Goal: Information Seeking & Learning: Learn about a topic

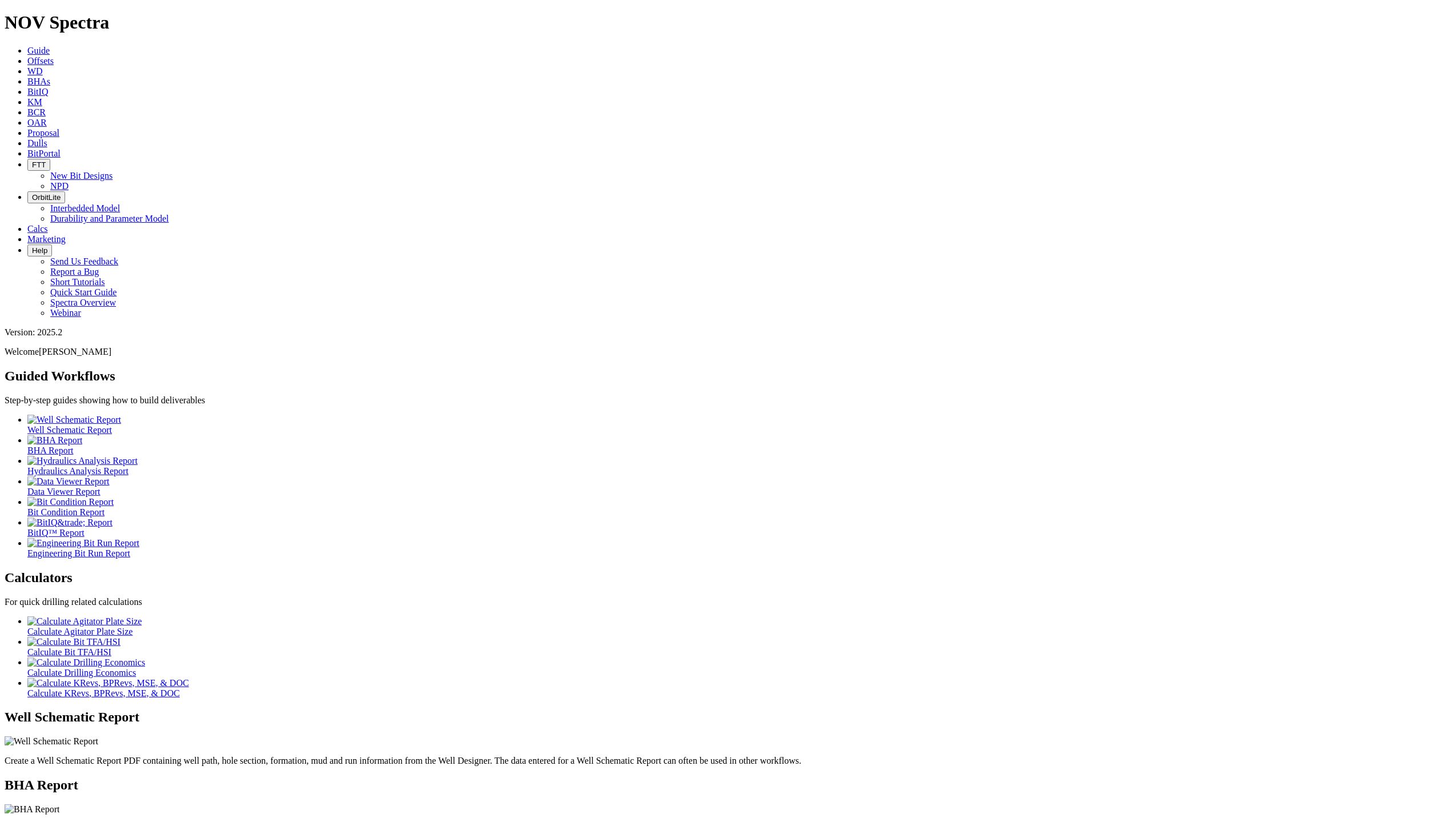
click at [54, 56] on link "Offsets" at bounding box center [40, 60] width 26 height 10
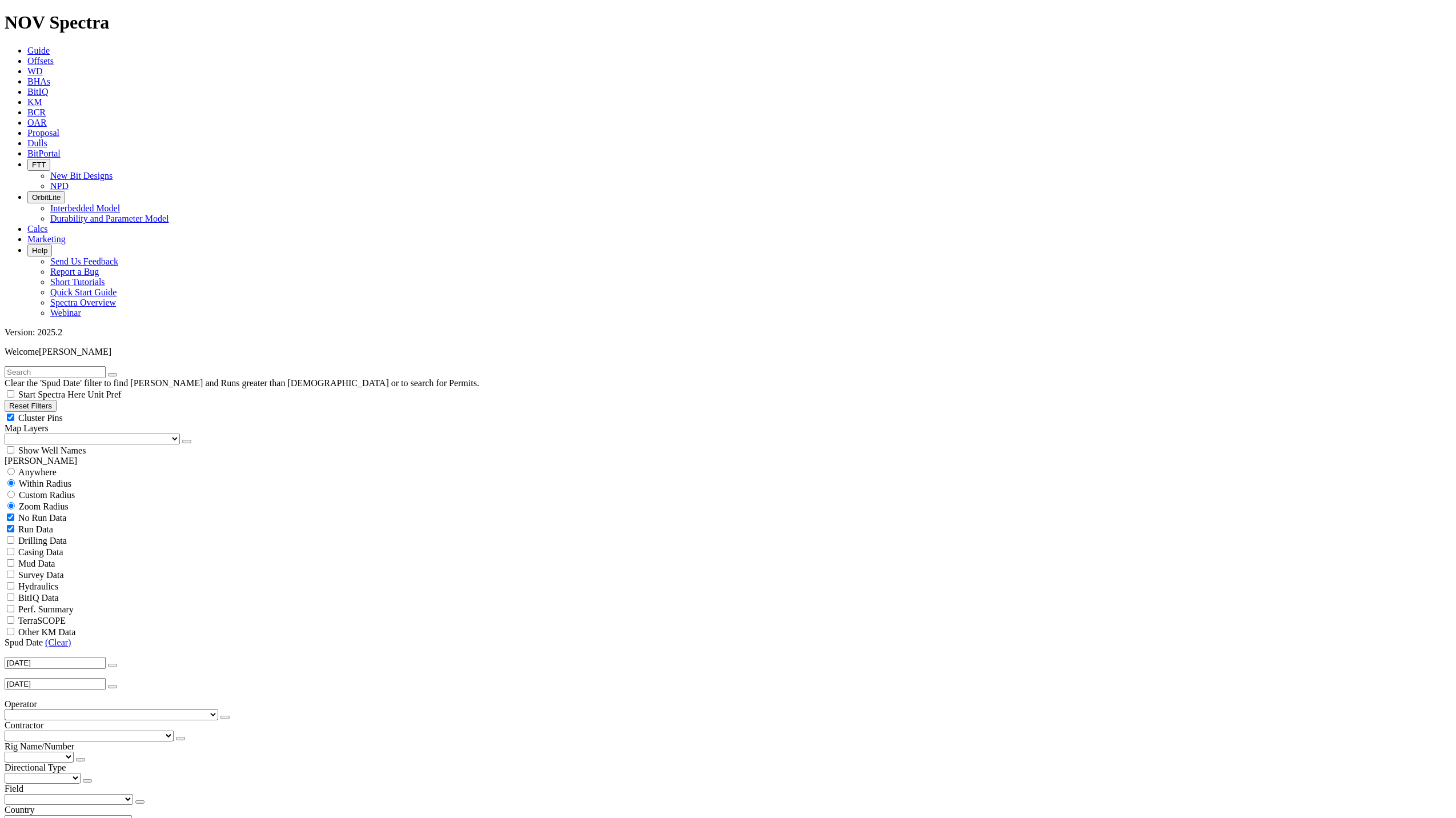
click at [113, 666] on icon "button" at bounding box center [113, 666] width 0 height 0
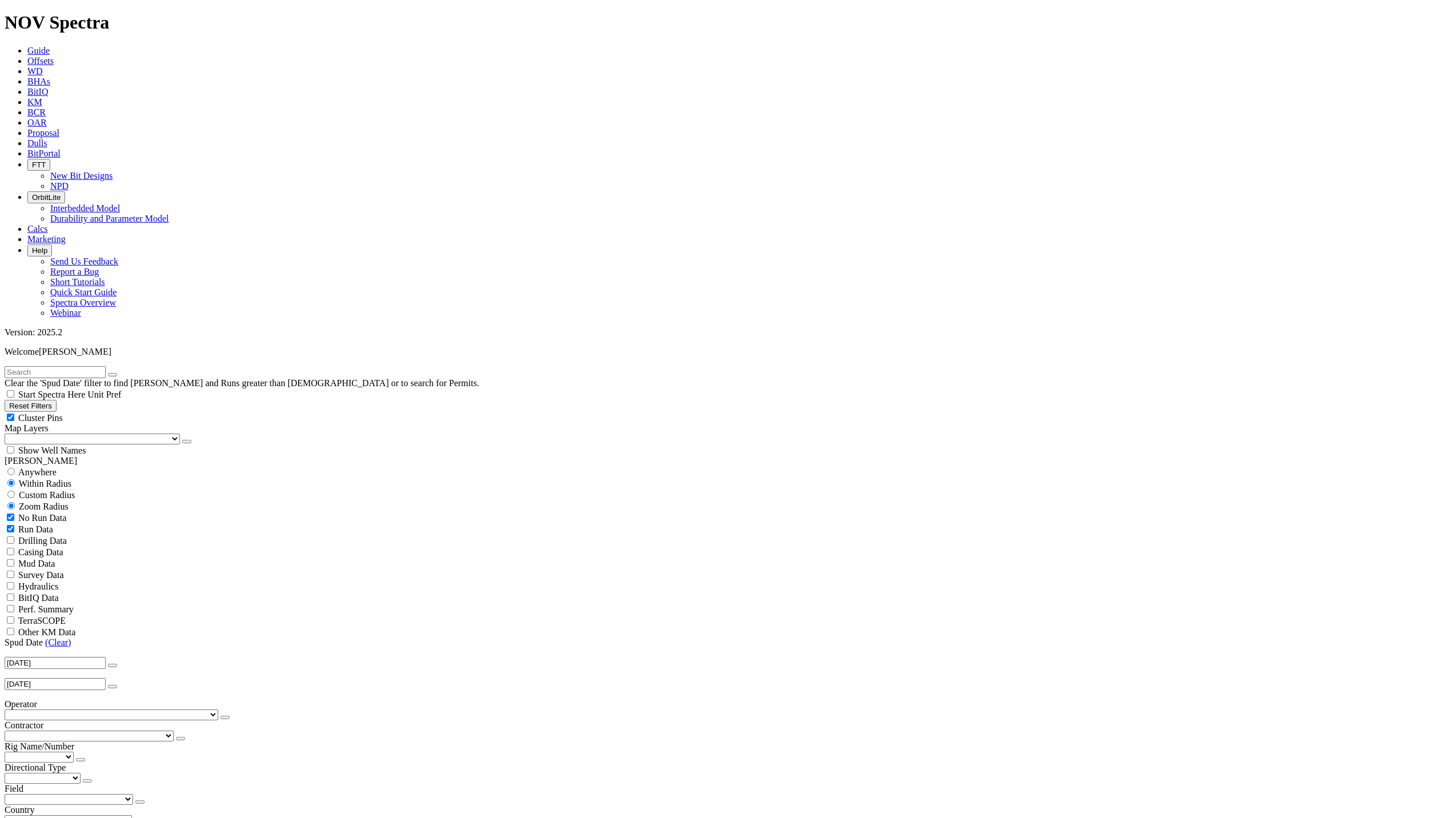
click at [113, 666] on icon "button" at bounding box center [113, 666] width 0 height 0
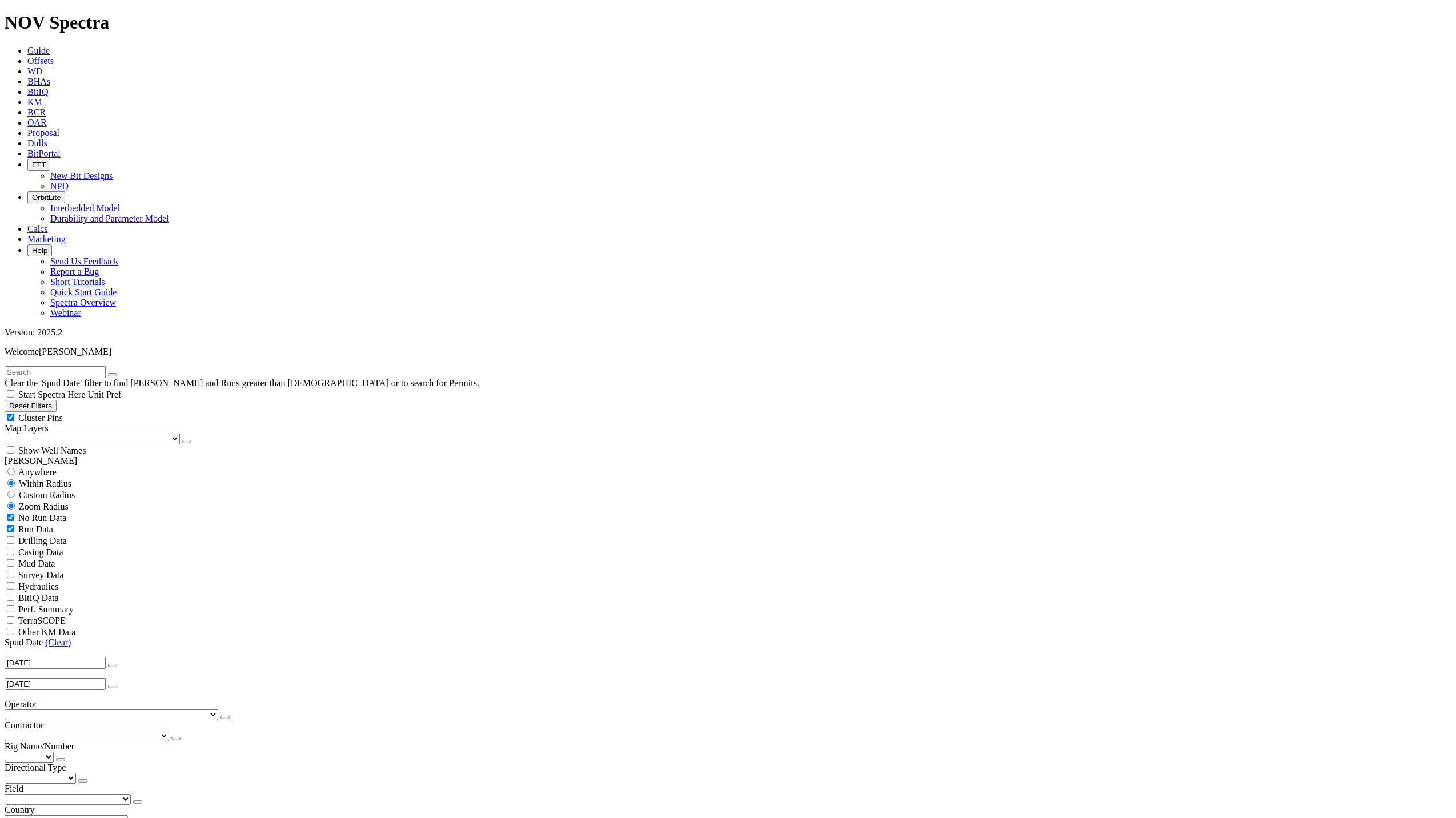
click at [108, 664] on button "button" at bounding box center [113, 666] width 10 height 3
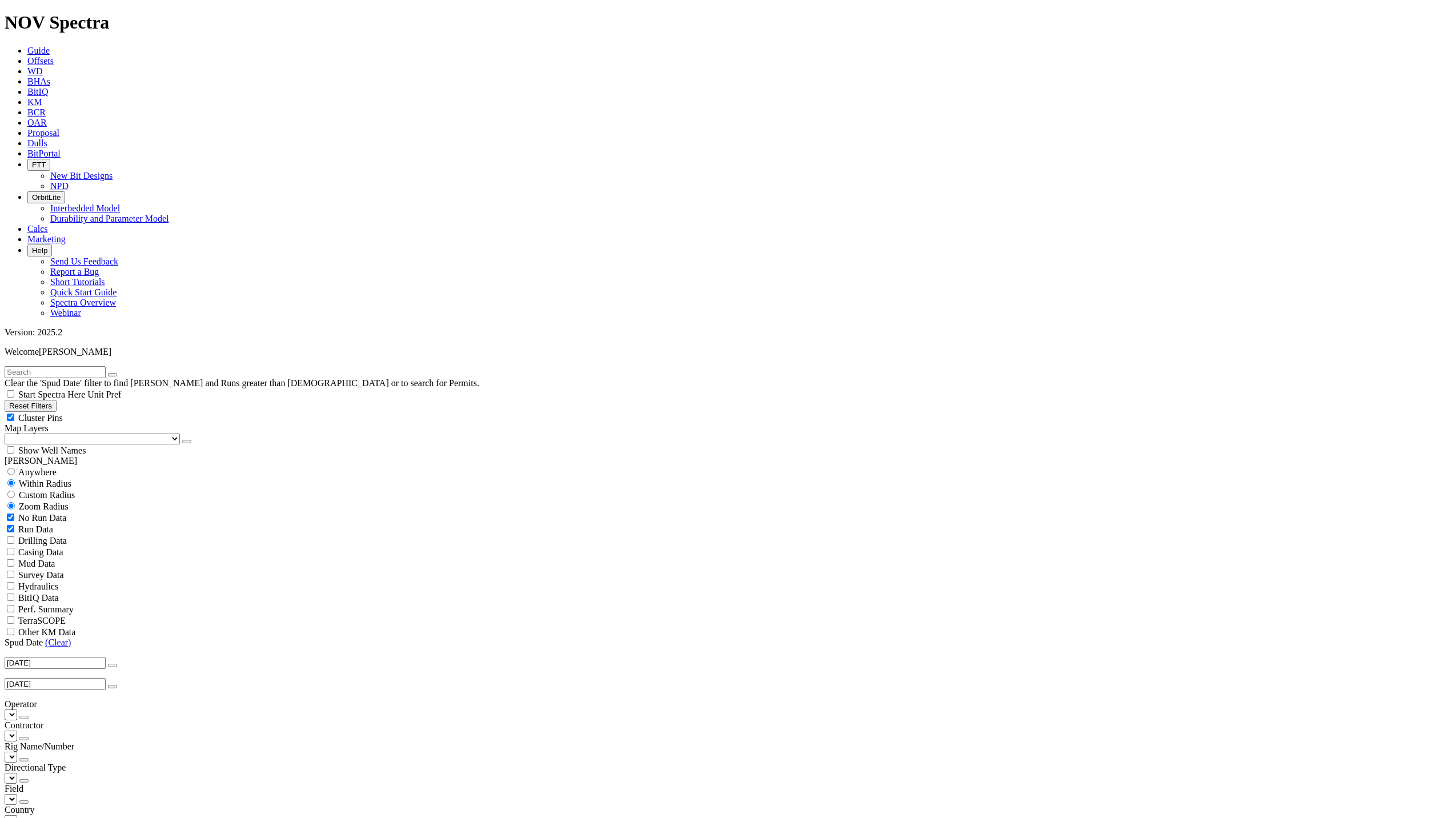
type input "[DATE]"
select select "6"
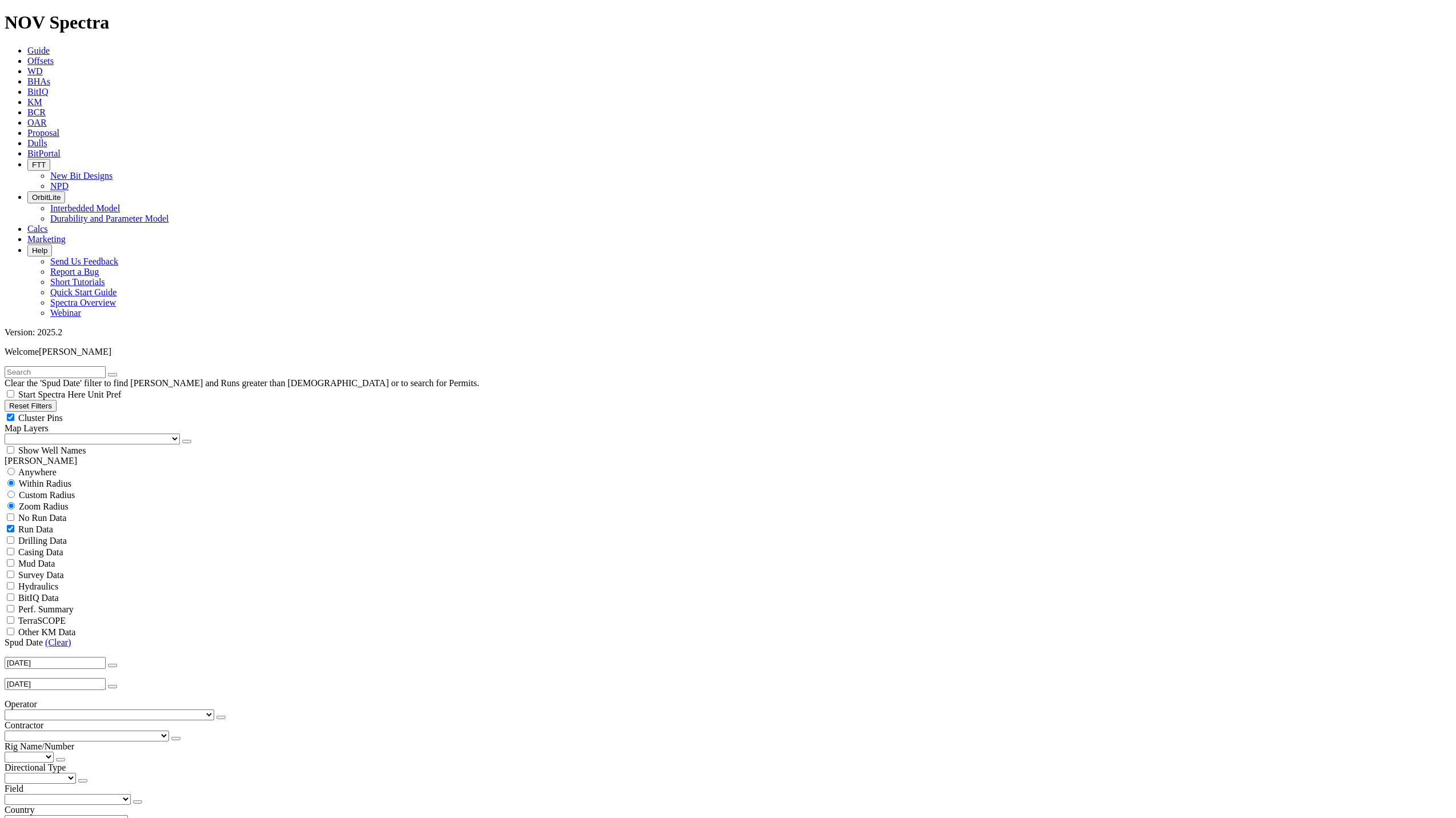
checkbox input "false"
select select "? number:6 ?"
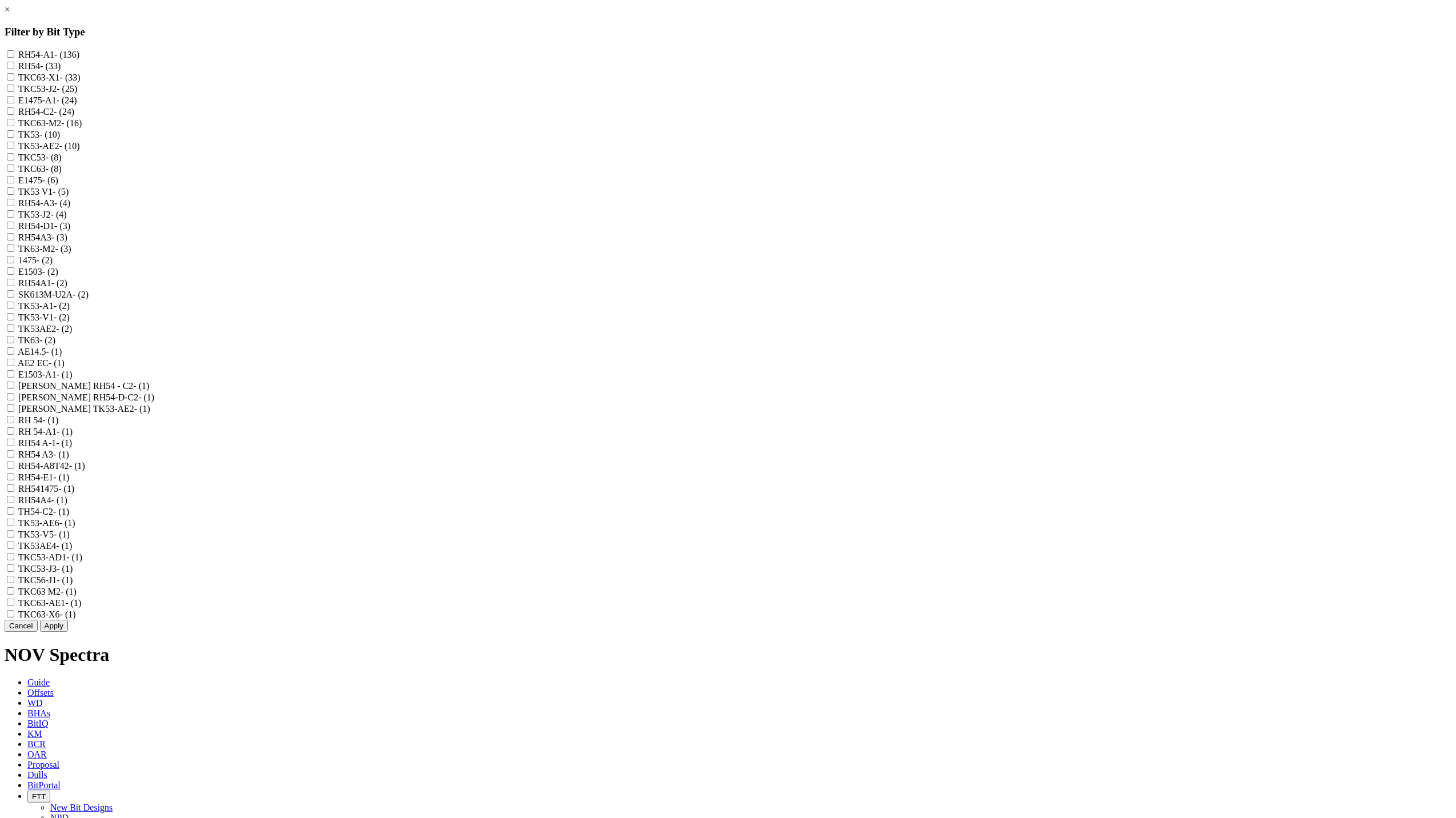
click at [14, 54] on input "RH54-A1 - (136)" at bounding box center [10, 53] width 7 height 7
checkbox input "true"
click at [14, 69] on input "RH54 - (33)" at bounding box center [10, 65] width 7 height 7
checkbox input "true"
click at [14, 241] on input "RH54A3 - (3)" at bounding box center [10, 236] width 7 height 7
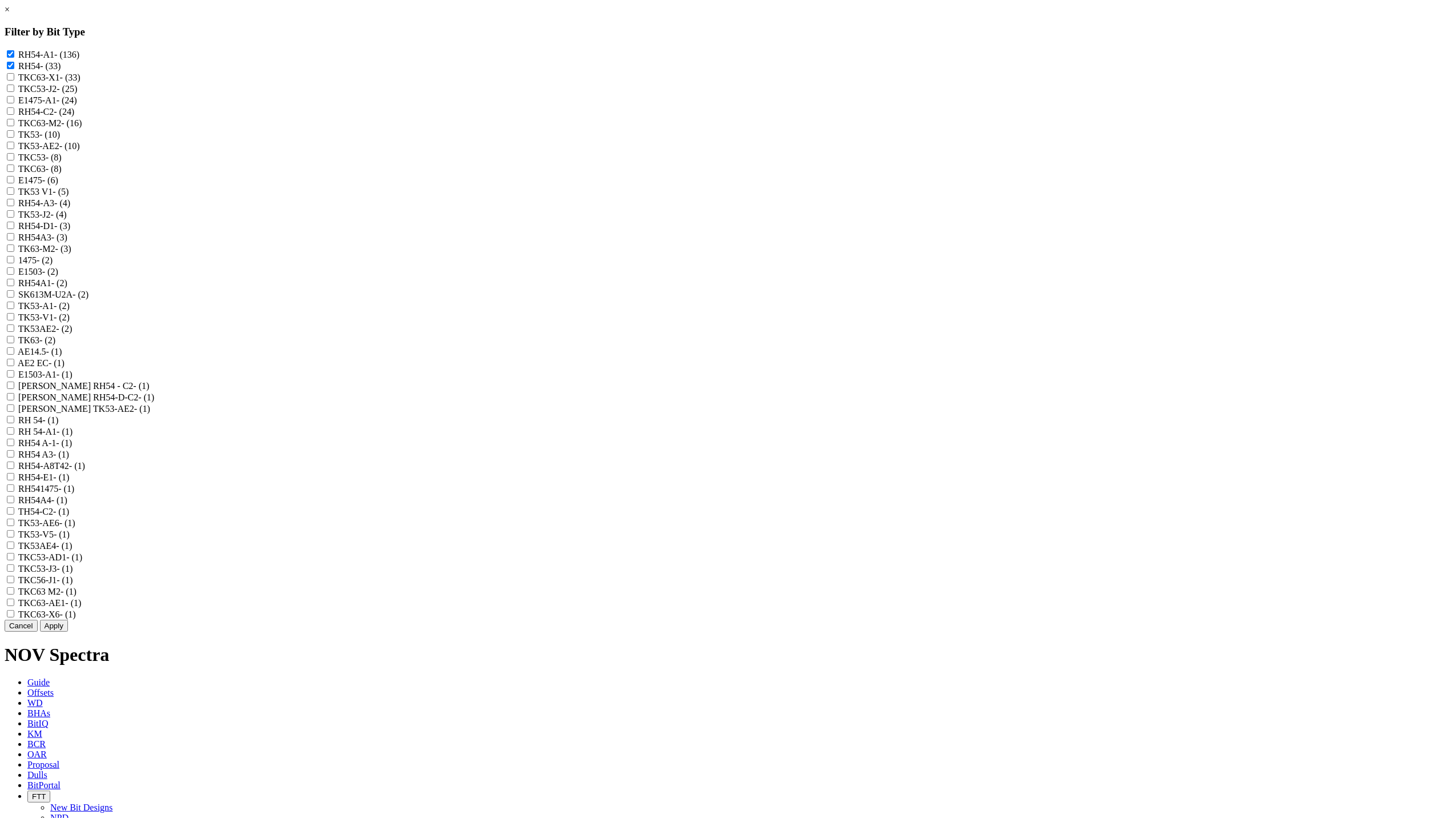
checkbox input "true"
click at [14, 286] on input "RH54A1 - (2)" at bounding box center [10, 282] width 7 height 7
checkbox input "true"
click at [58, 425] on label "RH 54 - (1)" at bounding box center [38, 420] width 40 height 10
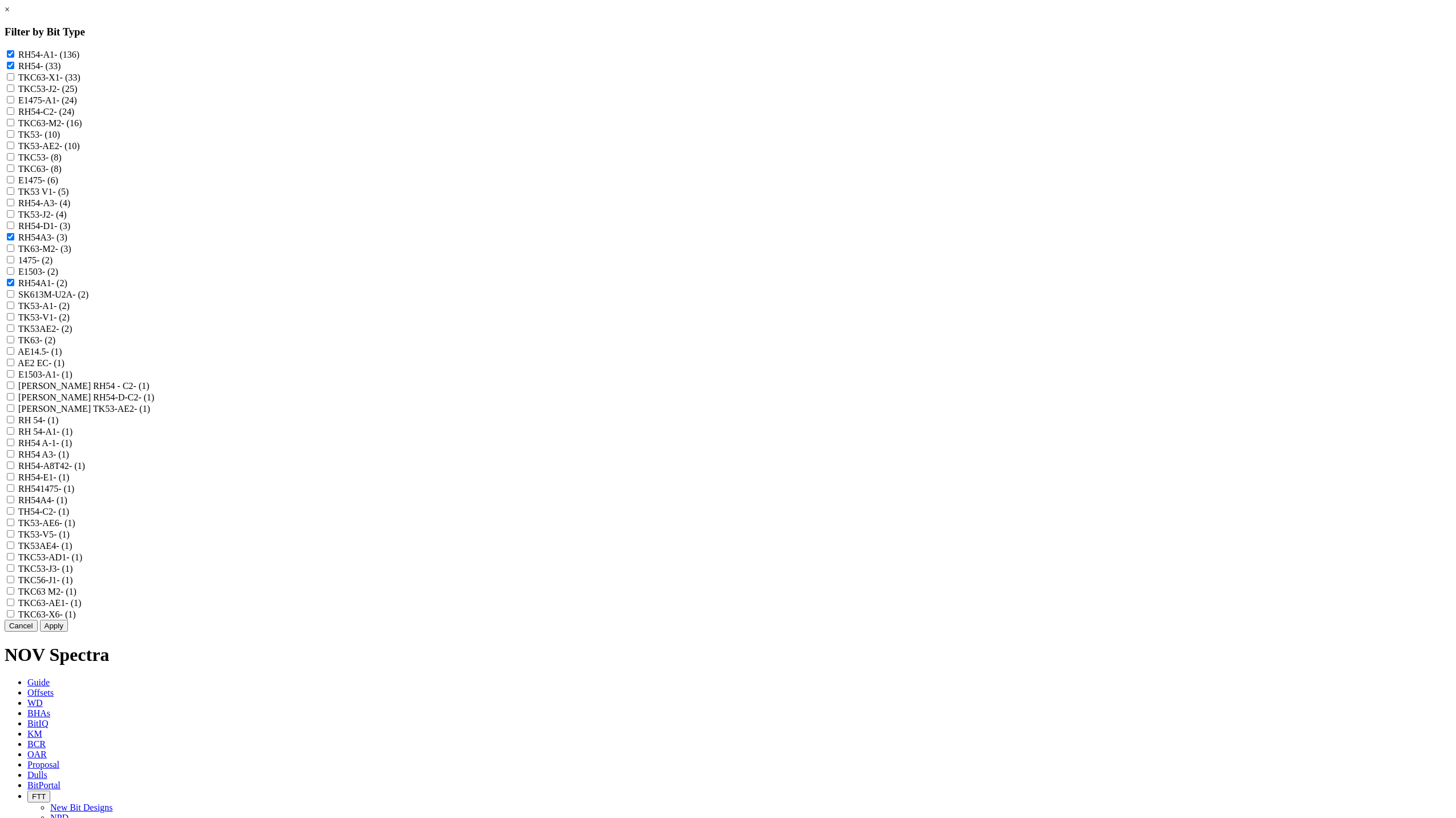
click at [14, 423] on 54 "RH 54 - (1)" at bounding box center [10, 419] width 7 height 7
checkbox 54 "true"
click at [72, 437] on label "RH 54-A1 - (1)" at bounding box center [45, 431] width 54 height 10
click at [14, 434] on 54-A1 "RH 54-A1 - (1)" at bounding box center [10, 430] width 7 height 7
checkbox 54-A1 "true"
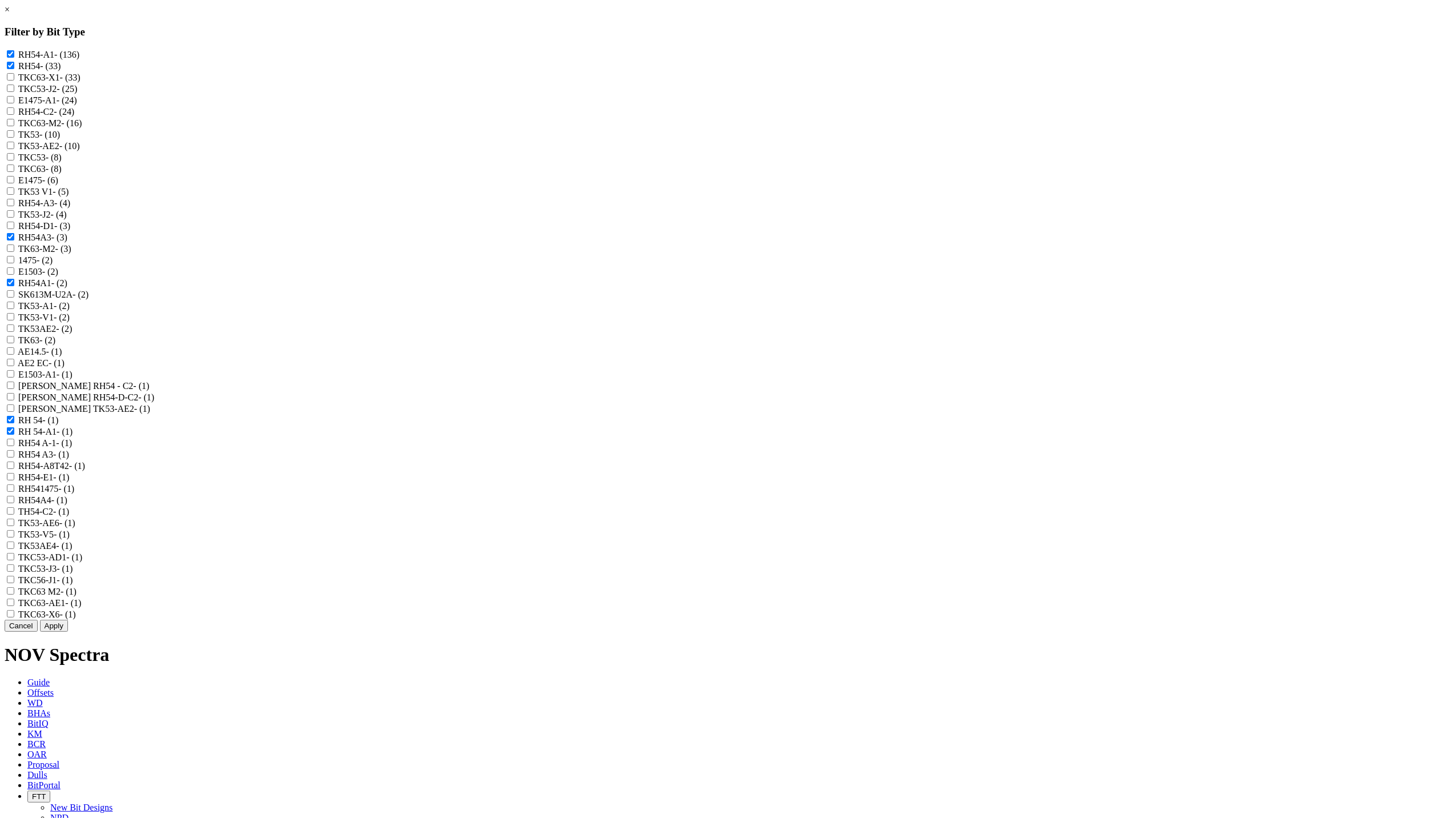
click at [72, 448] on label "RH54 A-1 - (1)" at bounding box center [45, 443] width 54 height 10
click at [14, 446] on A-1 "RH54 A-1 - (1)" at bounding box center [10, 442] width 7 height 7
checkbox A-1 "true"
click at [69, 459] on label "RH54 A3 - (1)" at bounding box center [44, 454] width 51 height 10
click at [14, 457] on A3 "RH54 A3 - (1)" at bounding box center [10, 453] width 7 height 7
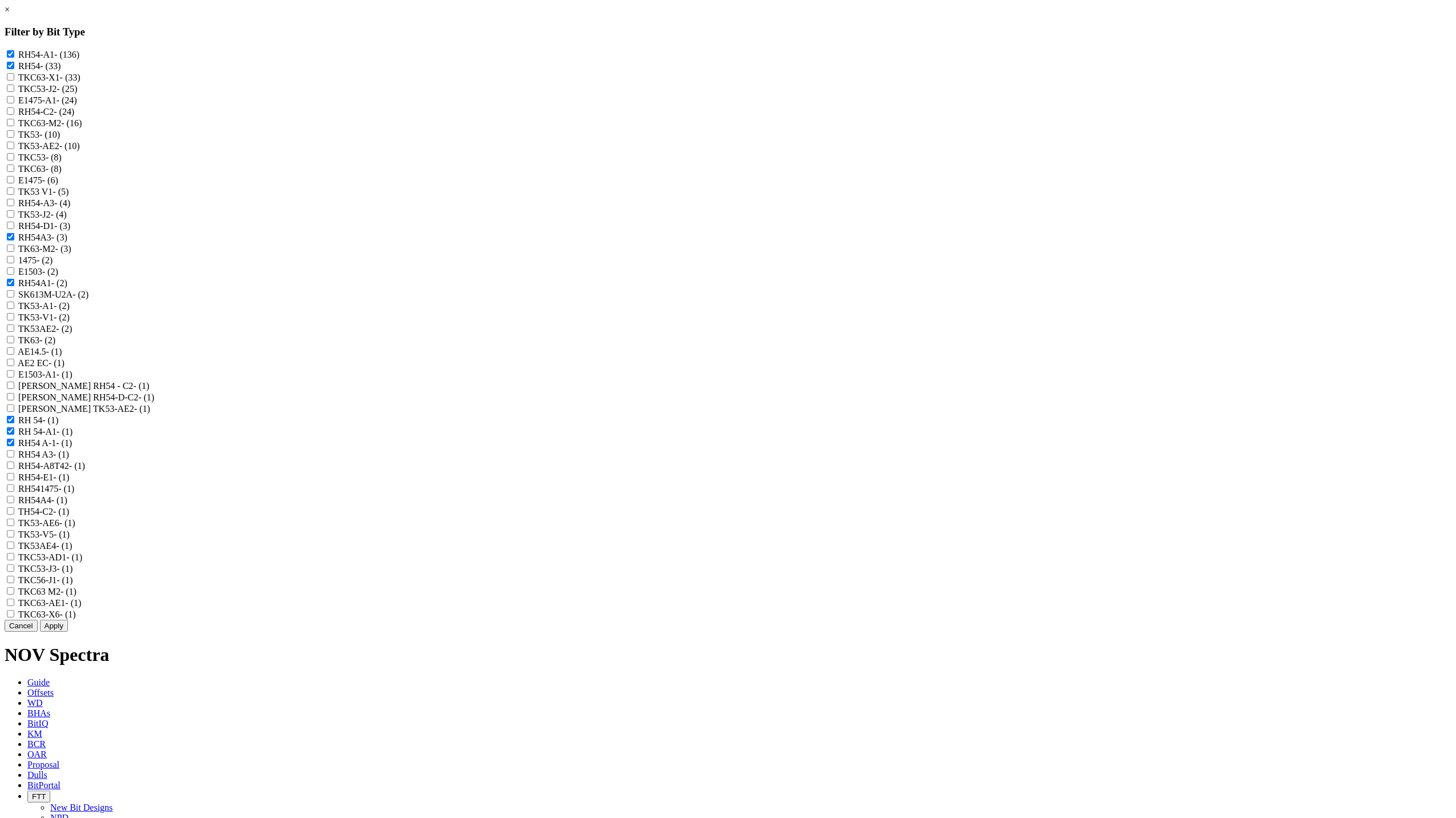
checkbox A3 "true"
click at [67, 505] on label "RH54A4 - (1)" at bounding box center [43, 500] width 49 height 10
click at [14, 504] on input "RH54A4 - (1)" at bounding box center [10, 499] width 7 height 7
checkbox input "true"
click at [68, 632] on button "Apply" at bounding box center [53, 625] width 28 height 12
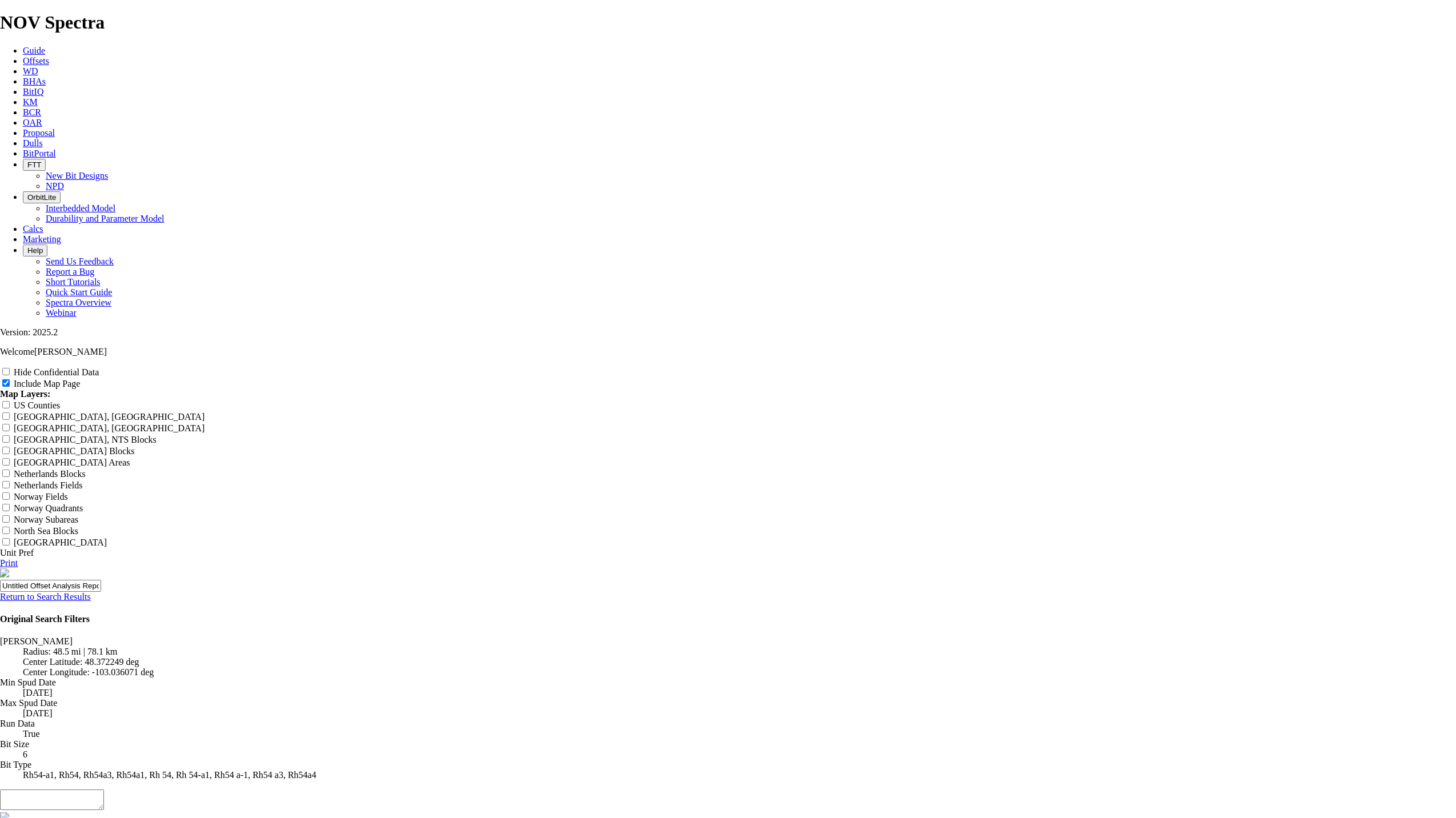
click at [17, 558] on link "Print" at bounding box center [9, 563] width 17 height 10
click at [91, 592] on link "Return to Search Results" at bounding box center [45, 596] width 91 height 10
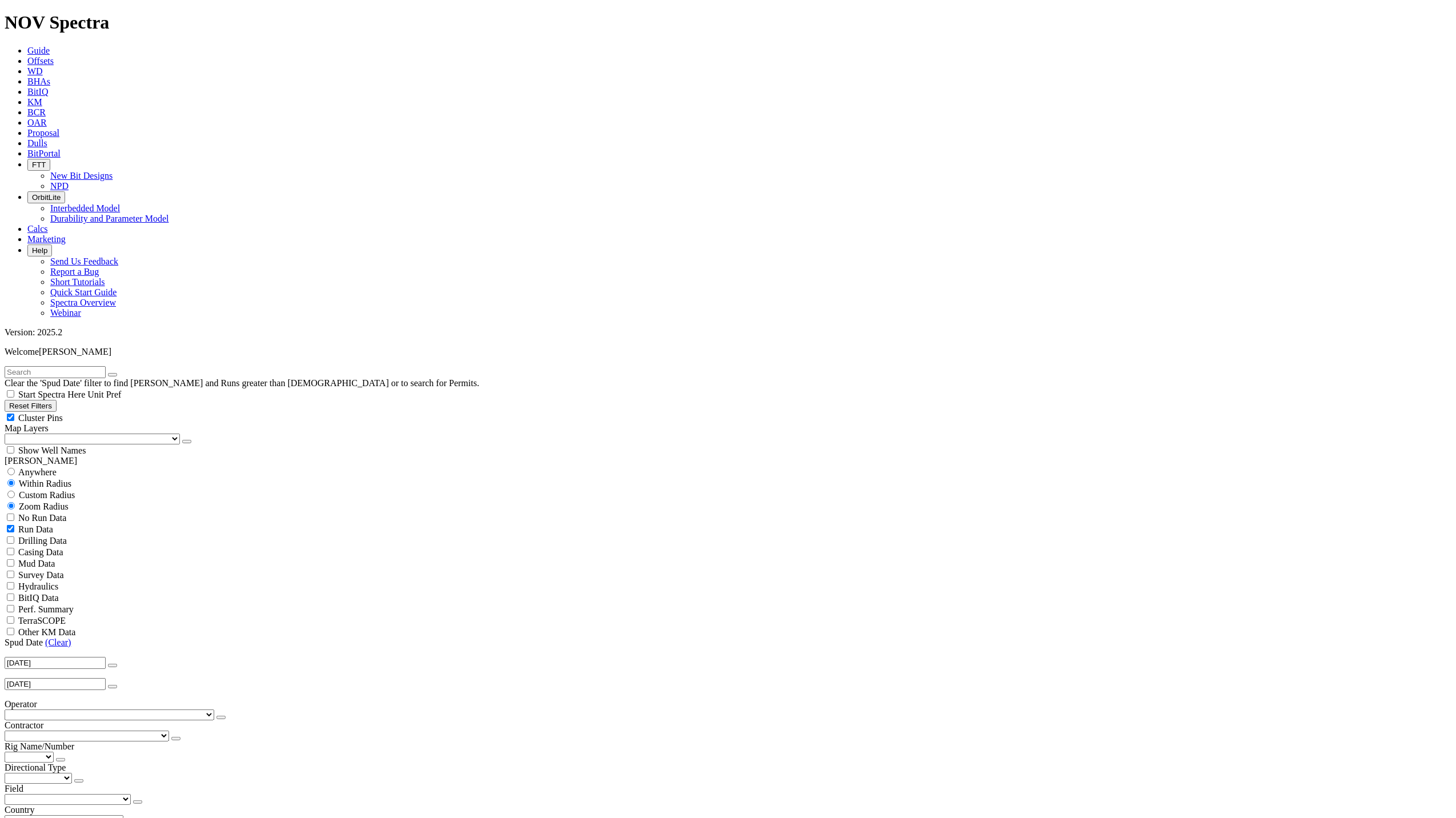
select select
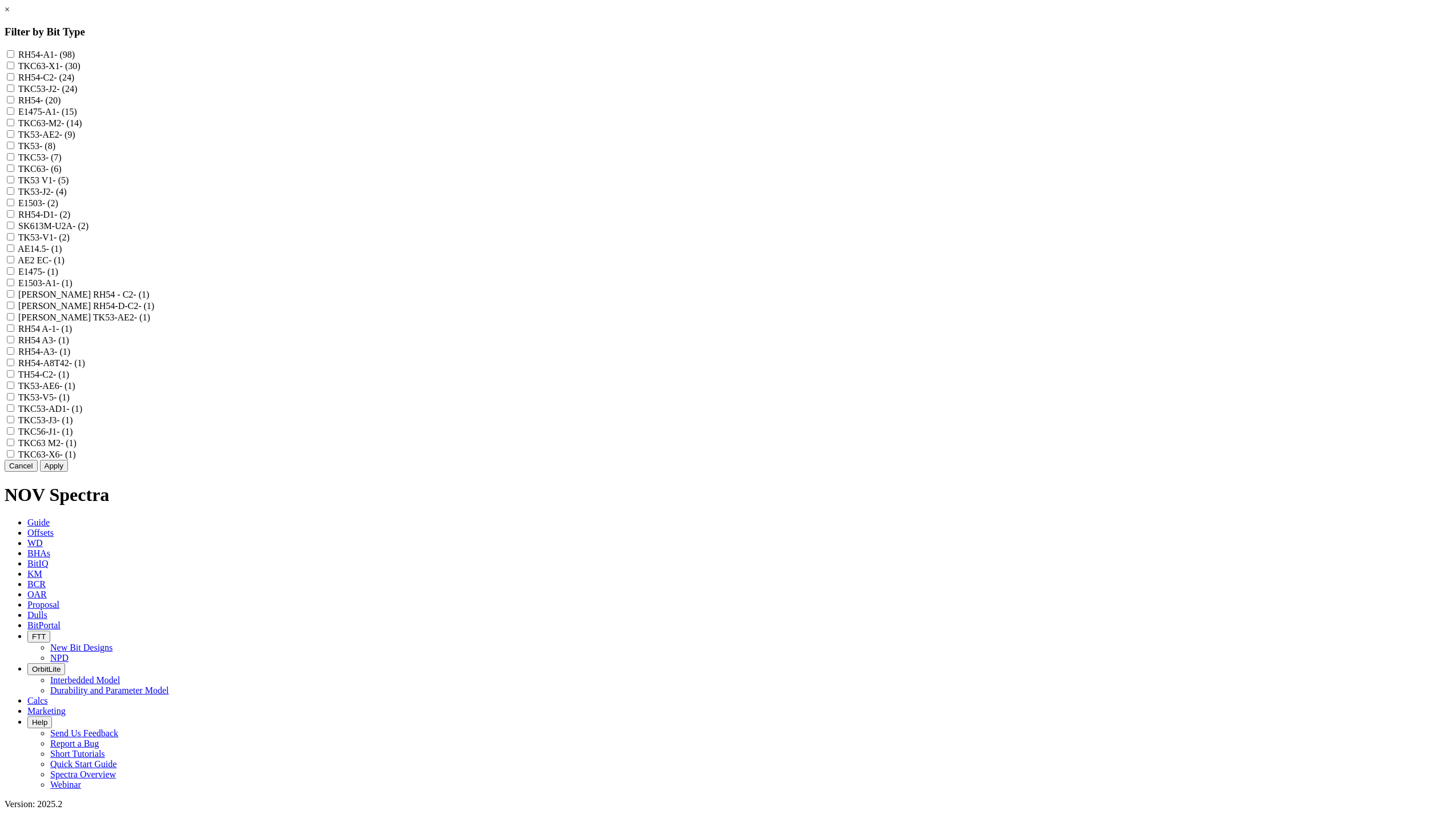
click at [70, 357] on label "RH54-A3 - (1)" at bounding box center [44, 352] width 52 height 10
click at [14, 355] on input "RH54-A3 - (1)" at bounding box center [10, 350] width 7 height 7
checkbox input "true"
click at [69, 345] on label "RH54 A3 - (1)" at bounding box center [44, 340] width 51 height 10
click at [14, 343] on A3 "RH54 A3 - (1)" at bounding box center [10, 339] width 7 height 7
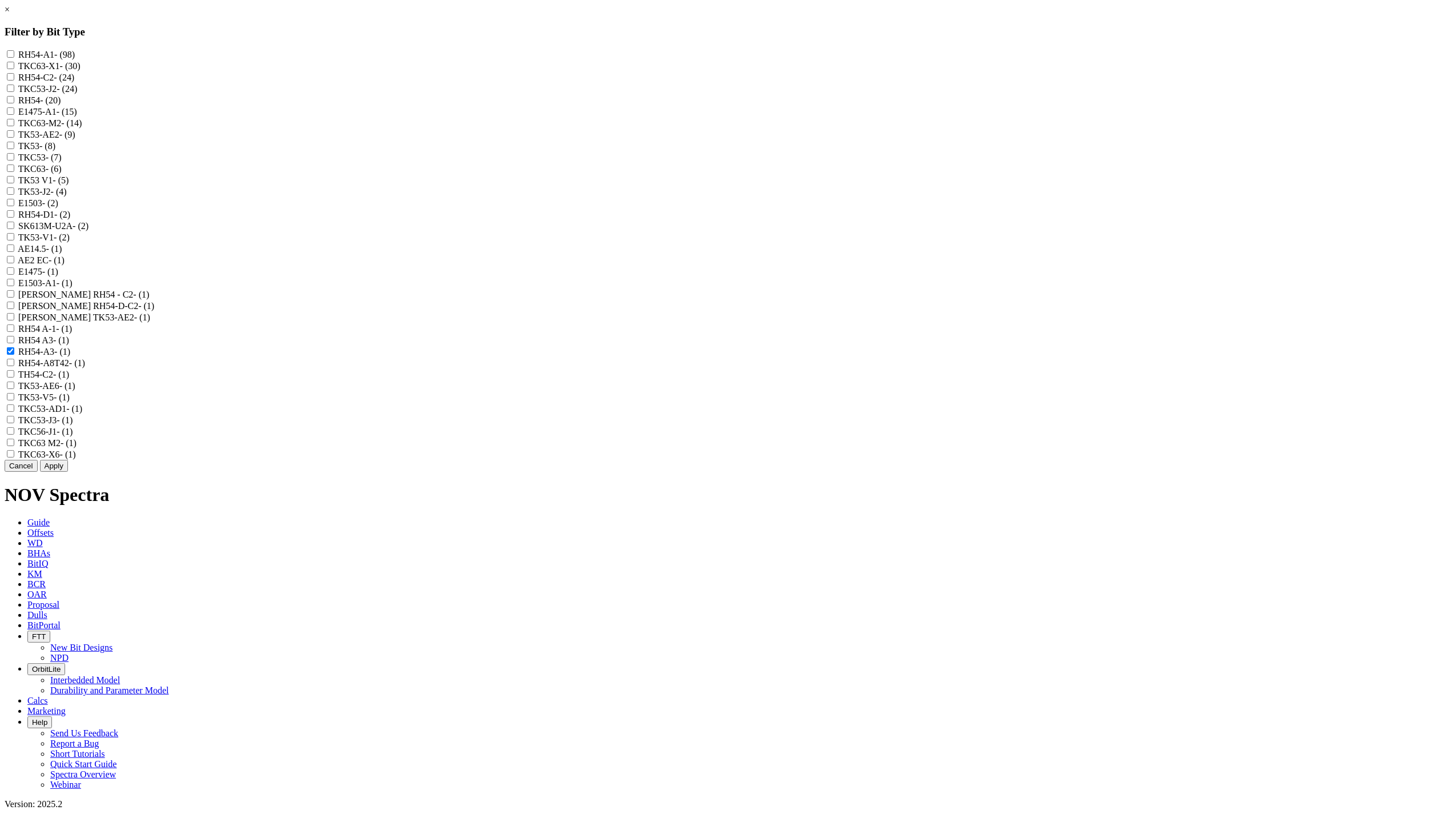
checkbox A3 "true"
click at [72, 334] on label "RH54 A-1 - (1)" at bounding box center [45, 329] width 54 height 10
click at [14, 332] on A-1 "RH54 A-1 - (1)" at bounding box center [10, 328] width 7 height 7
checkbox A-1 "true"
click at [60, 105] on label "RH54 - (20)" at bounding box center [39, 100] width 42 height 10
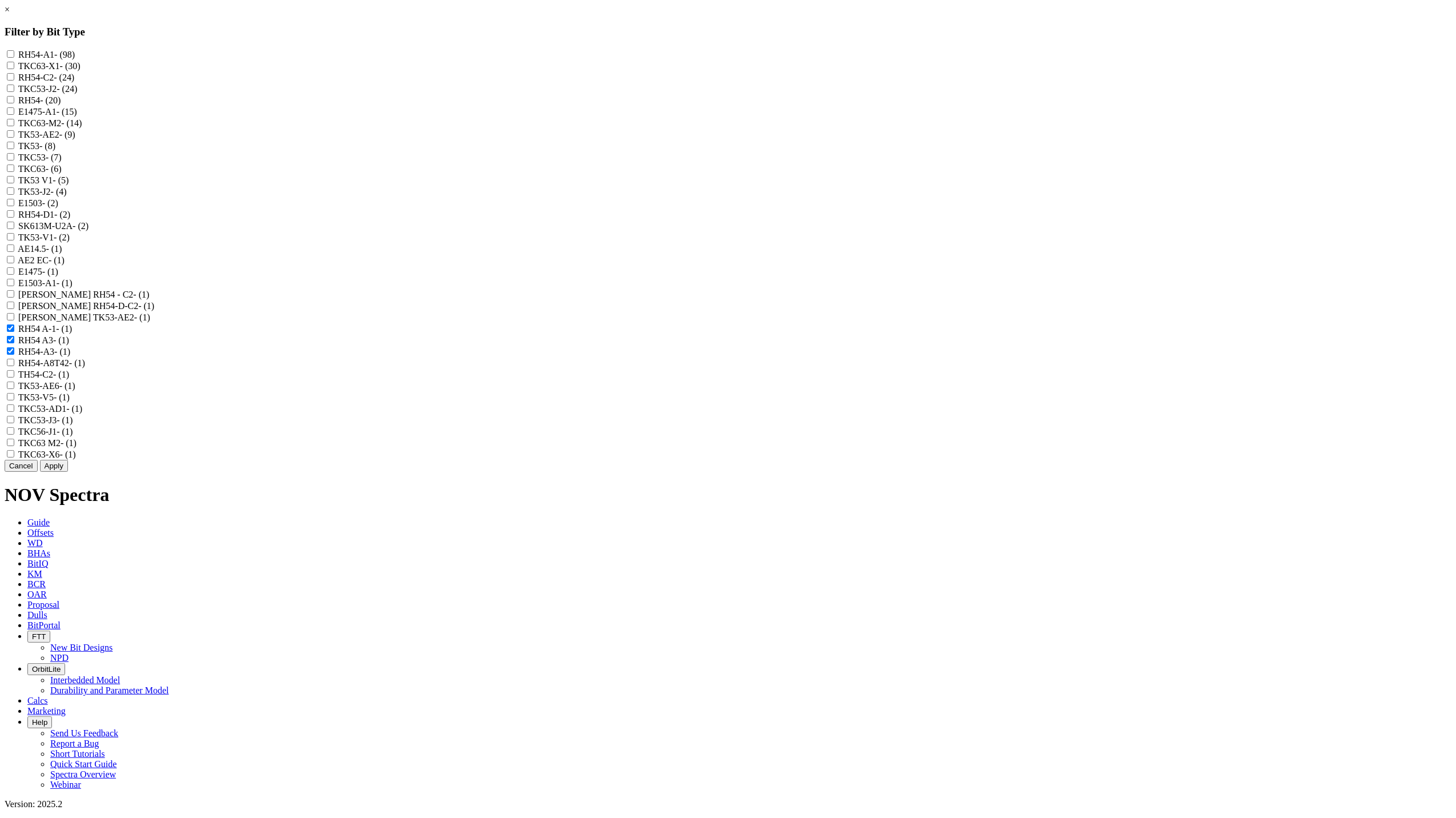
click at [14, 103] on input "RH54 - (20)" at bounding box center [10, 99] width 7 height 7
checkbox input "true"
click at [75, 53] on label "RH54-A1 - (98)" at bounding box center [46, 55] width 56 height 10
click at [14, 53] on input "RH54-A1 - (98)" at bounding box center [10, 53] width 7 height 7
checkbox input "true"
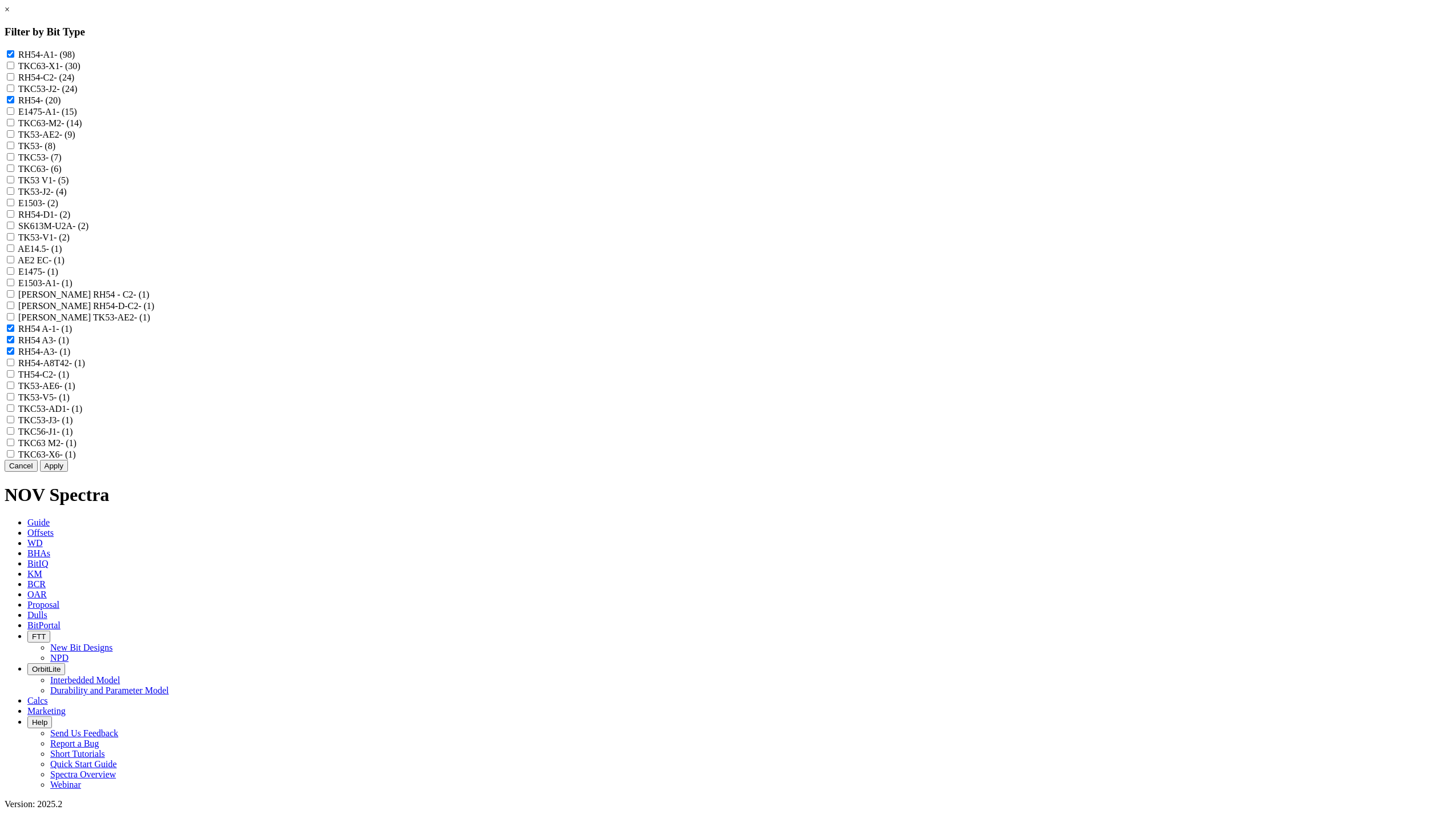
click at [68, 472] on button "Apply" at bounding box center [53, 465] width 28 height 12
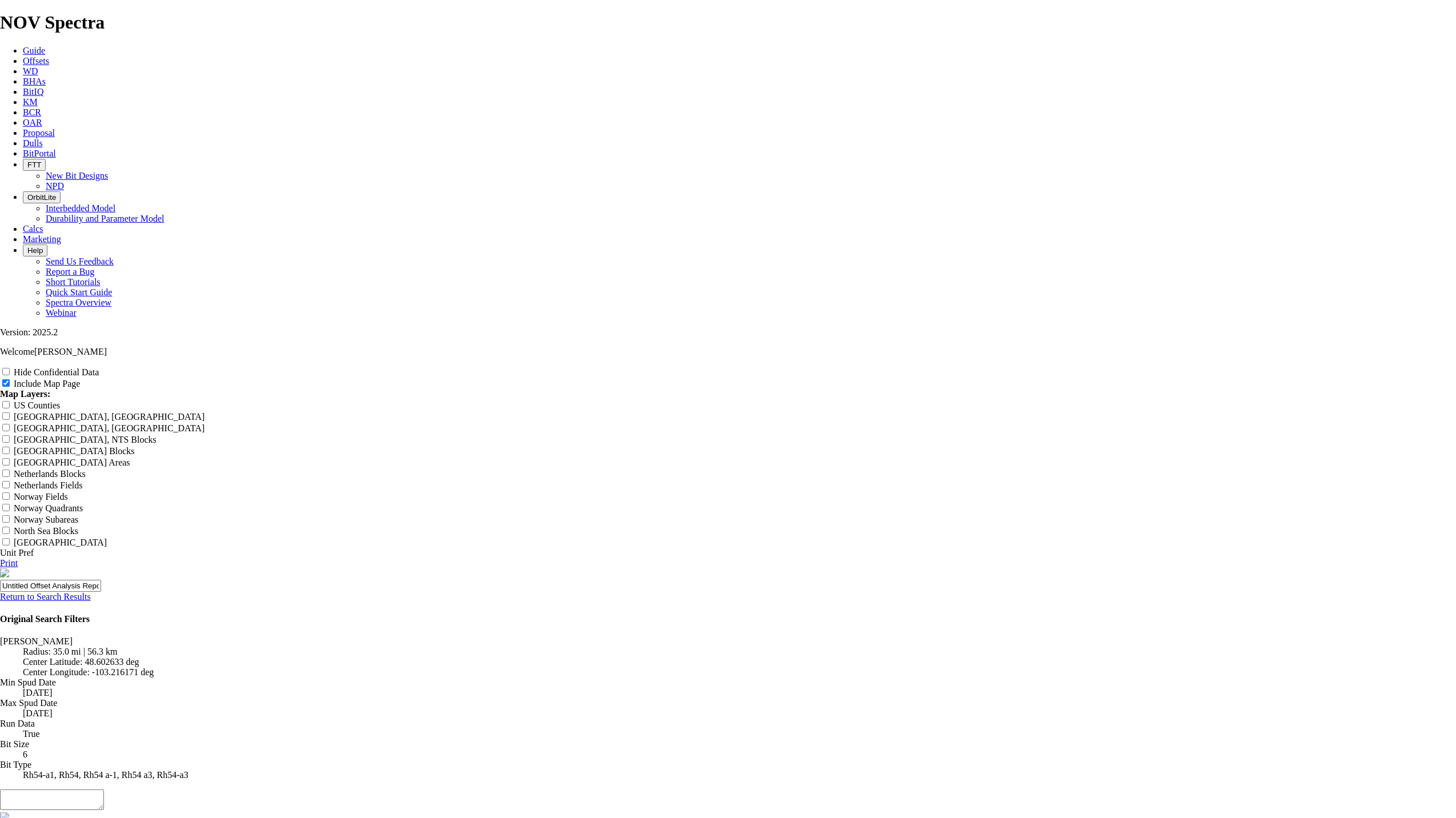
click at [91, 592] on link "Return to Search Results" at bounding box center [45, 596] width 91 height 10
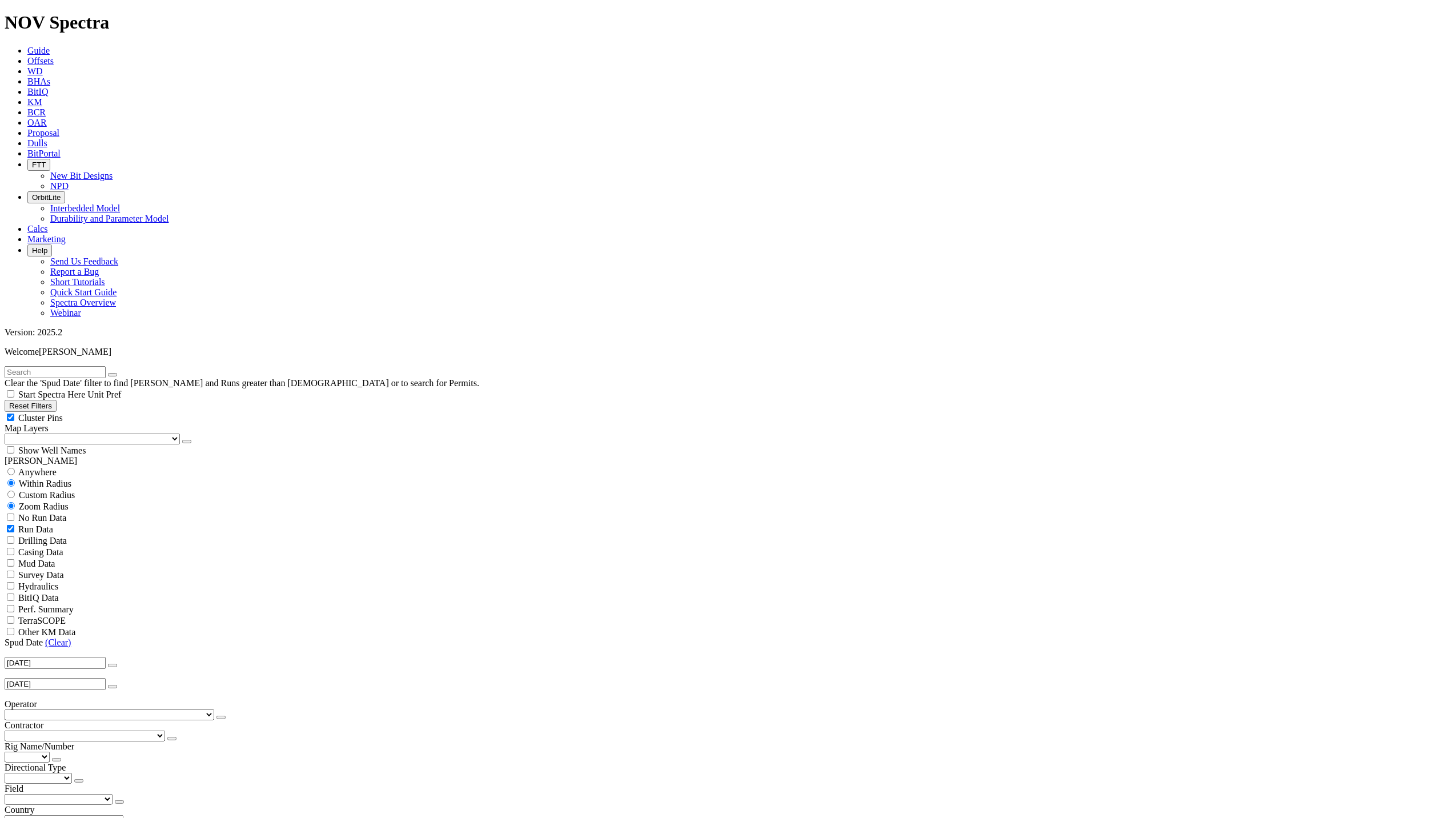
scroll to position [229, 0]
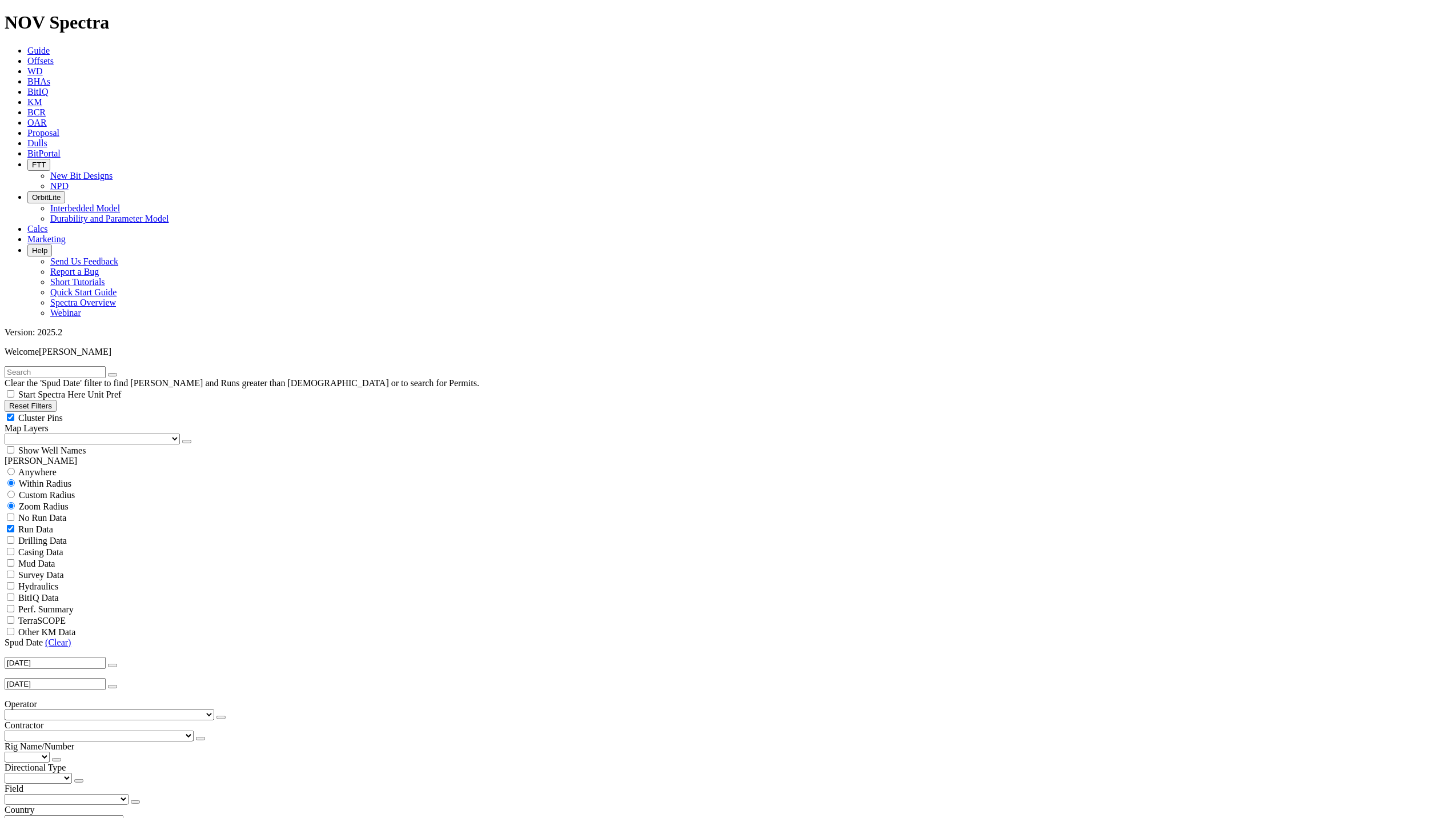
scroll to position [3679, 0]
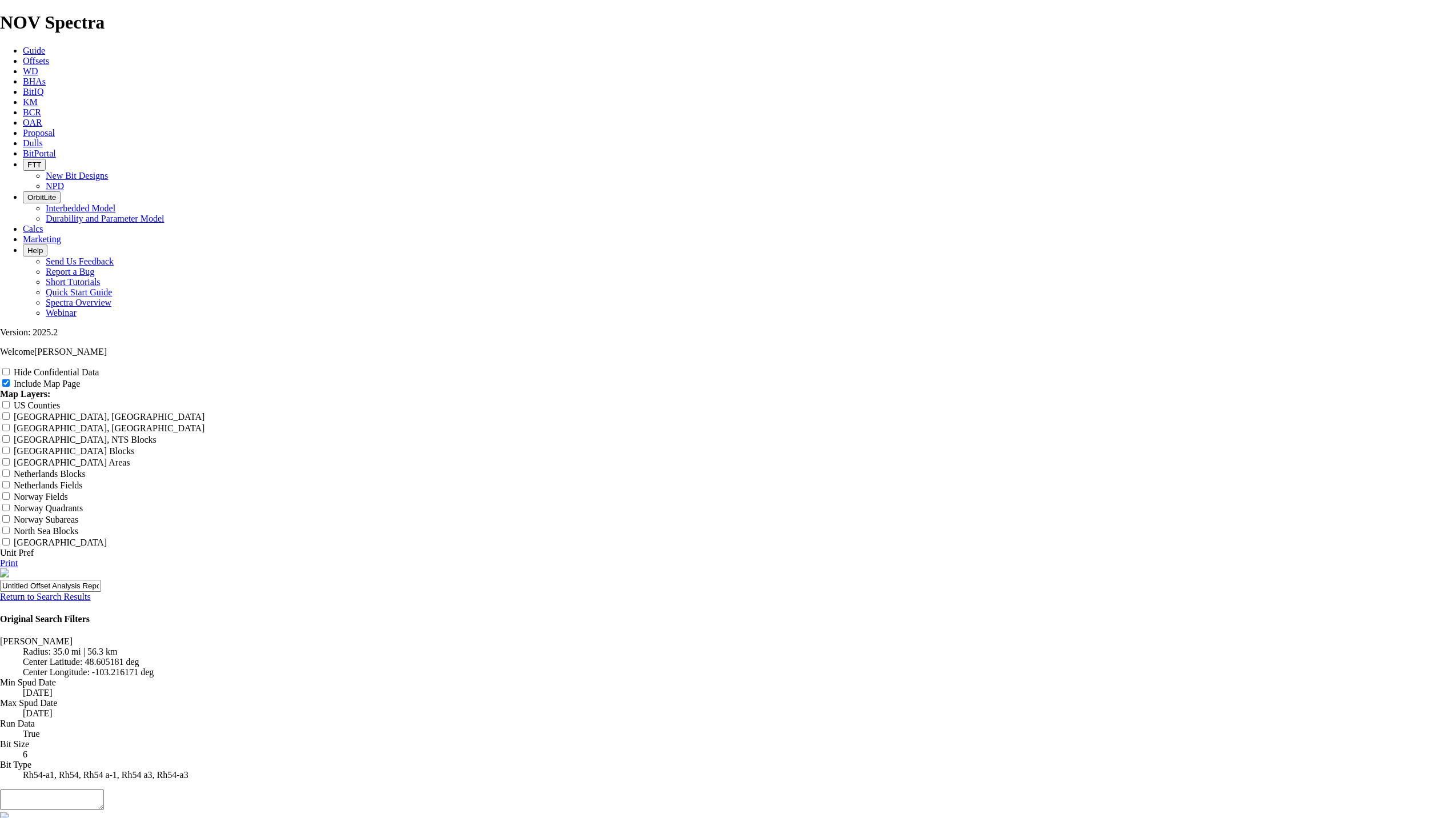
scroll to position [457, 0]
click at [17, 558] on link "Print" at bounding box center [9, 563] width 17 height 10
